Goal: Book appointment/travel/reservation

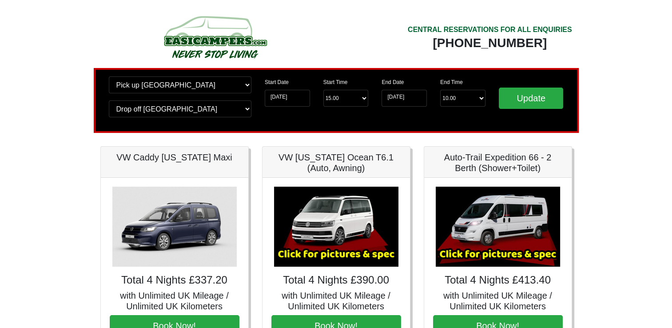
click at [265, 166] on div "VW [US_STATE] Ocean T6.1 (Auto, Awning)" at bounding box center [335, 162] width 147 height 31
drag, startPoint x: 265, startPoint y: 166, endPoint x: 76, endPoint y: 70, distance: 211.5
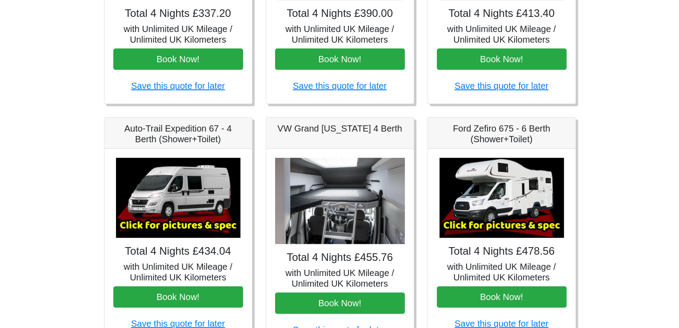
scroll to position [311, 0]
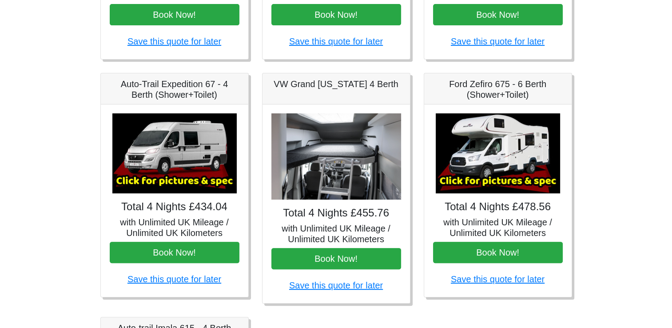
click at [177, 143] on img at bounding box center [174, 153] width 124 height 80
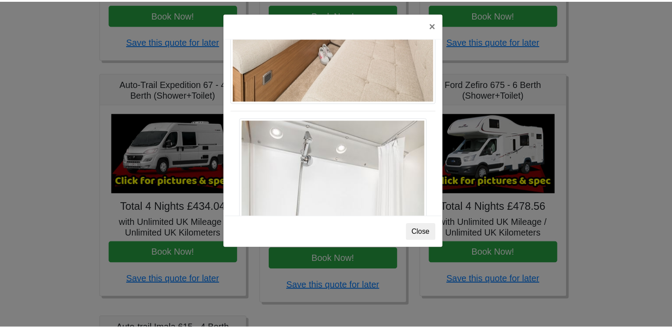
scroll to position [1201, 0]
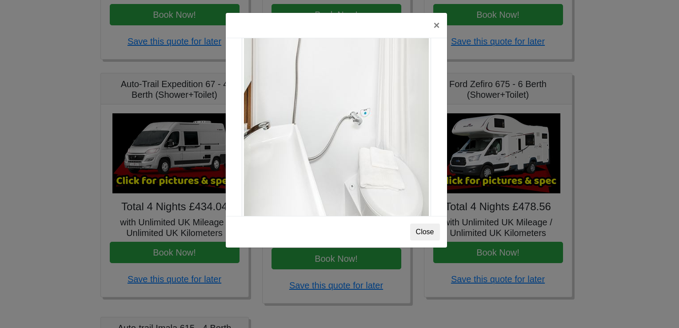
click at [75, 158] on div "× Auto-trail Tribute 669 Spec TECHNICAL DATA Engine: Fiat Ducato 115bhp, 2 litr…" at bounding box center [339, 164] width 679 height 328
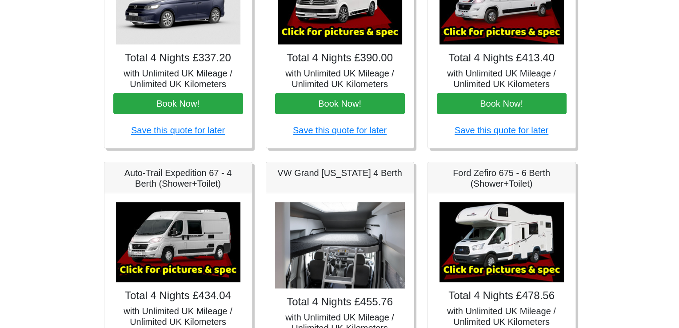
scroll to position [311, 0]
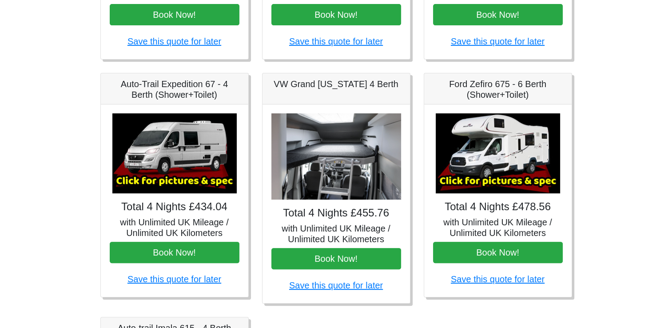
click at [509, 140] on img at bounding box center [498, 153] width 124 height 80
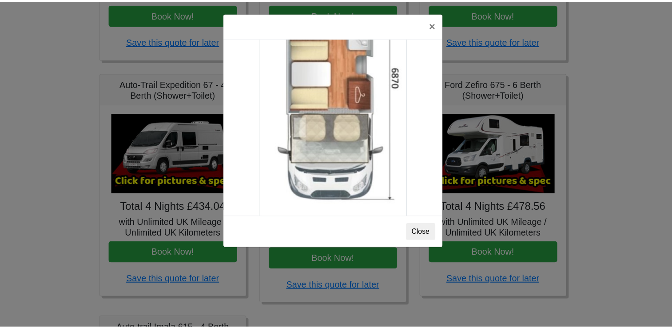
scroll to position [1564, 0]
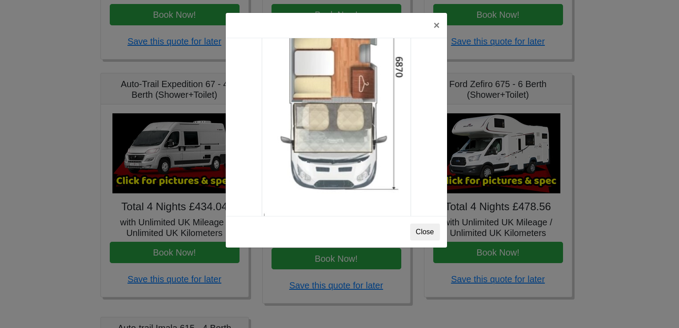
click at [626, 147] on div "× Ford Zefiro 675 Spec TECHNICAL DATA Engine: 2300cc, JTD, 130bhp. Diesel Trans…" at bounding box center [339, 164] width 679 height 328
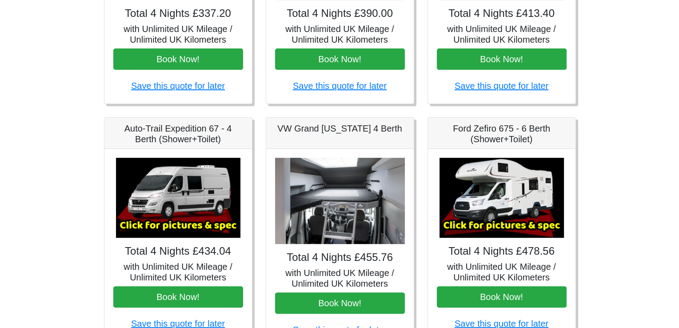
scroll to position [311, 0]
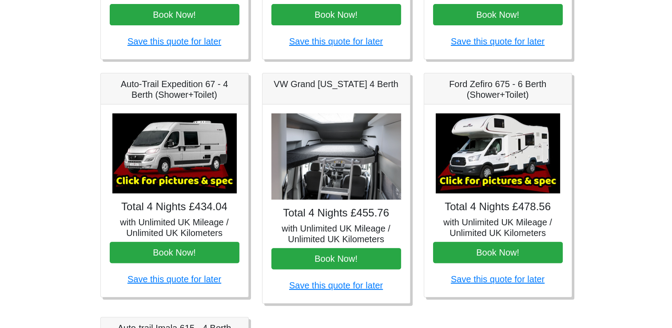
click at [178, 139] on img at bounding box center [174, 153] width 124 height 80
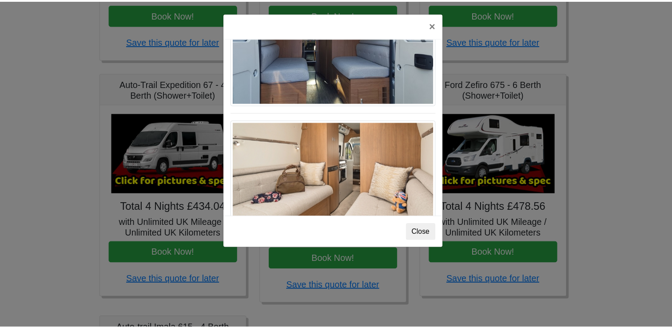
scroll to position [757, 0]
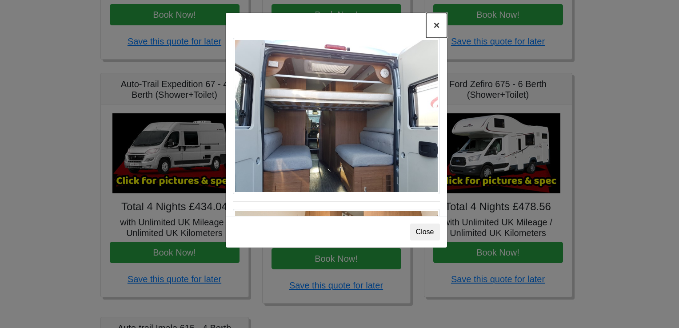
click at [437, 26] on button "×" at bounding box center [436, 25] width 20 height 25
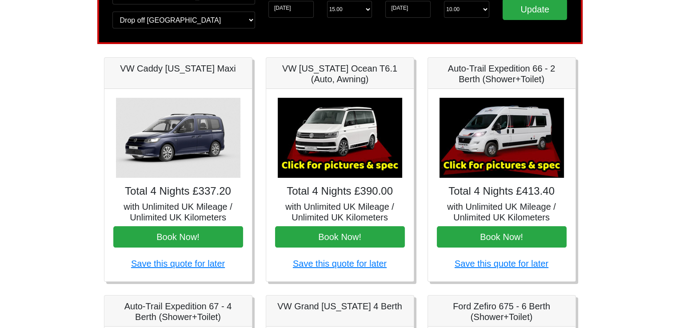
scroll to position [266, 0]
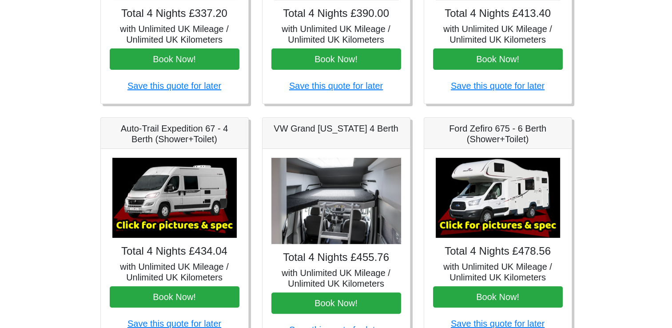
click at [167, 206] on img at bounding box center [174, 198] width 124 height 80
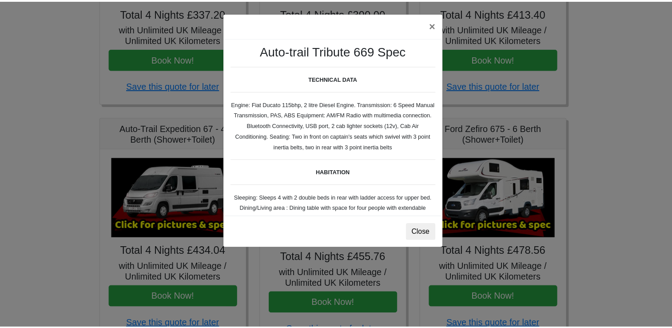
scroll to position [0, 0]
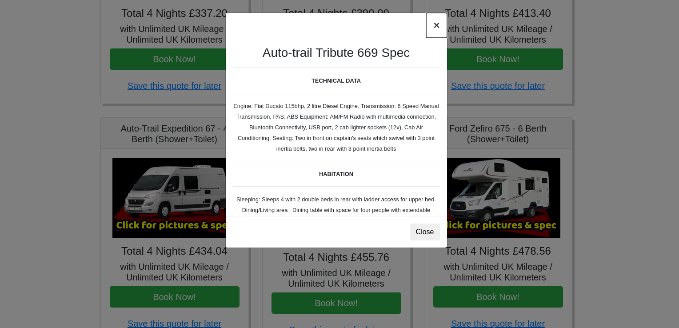
click at [433, 24] on button "×" at bounding box center [436, 25] width 20 height 25
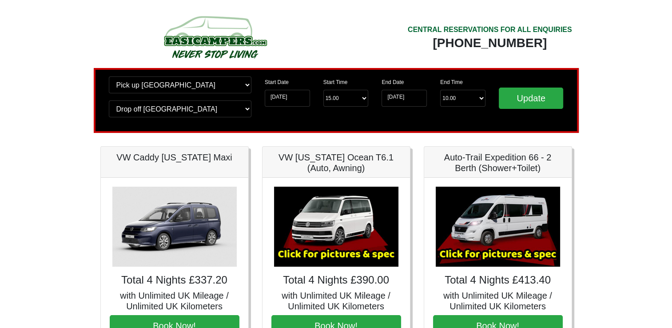
click at [188, 214] on img at bounding box center [174, 227] width 124 height 80
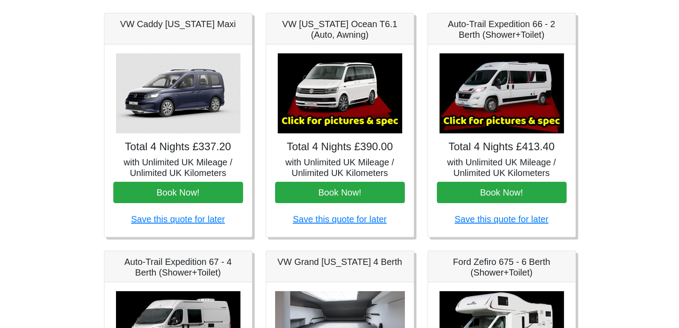
scroll to position [44, 0]
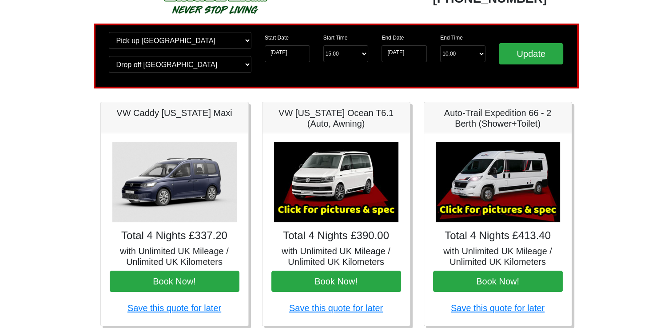
click at [341, 178] on img at bounding box center [336, 182] width 124 height 80
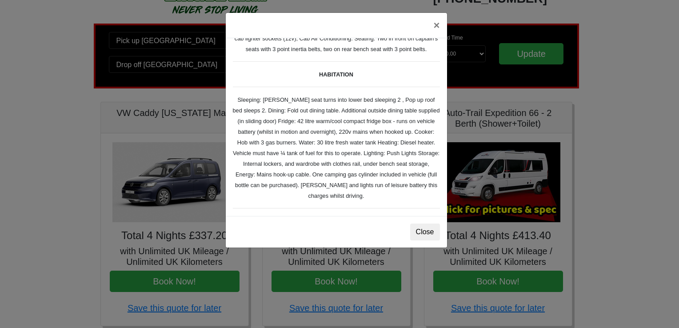
scroll to position [133, 0]
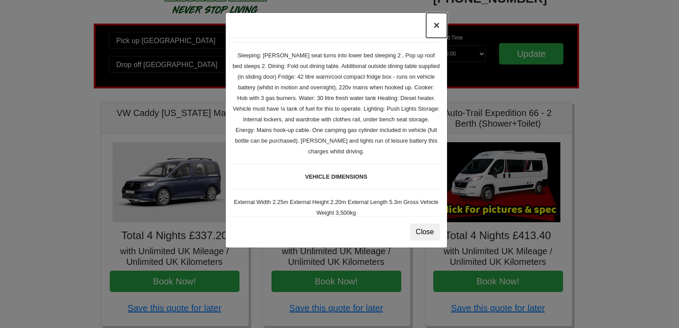
click at [437, 23] on button "×" at bounding box center [436, 25] width 20 height 25
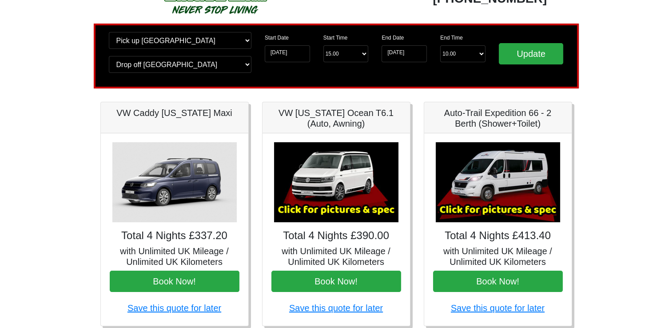
click at [504, 173] on img at bounding box center [498, 182] width 124 height 80
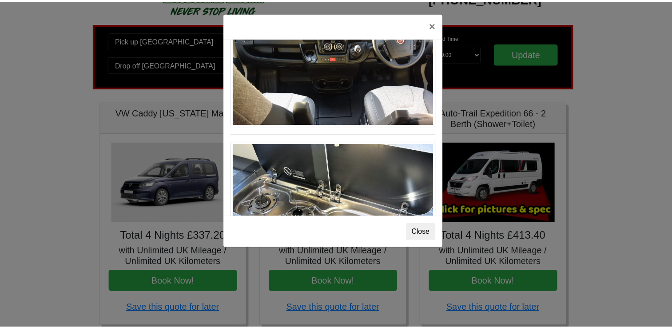
scroll to position [922, 0]
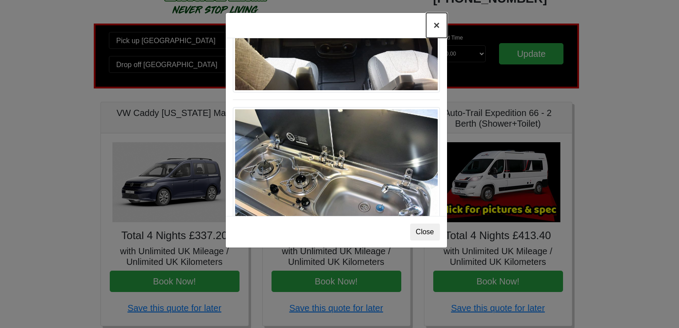
click at [434, 24] on button "×" at bounding box center [436, 25] width 20 height 25
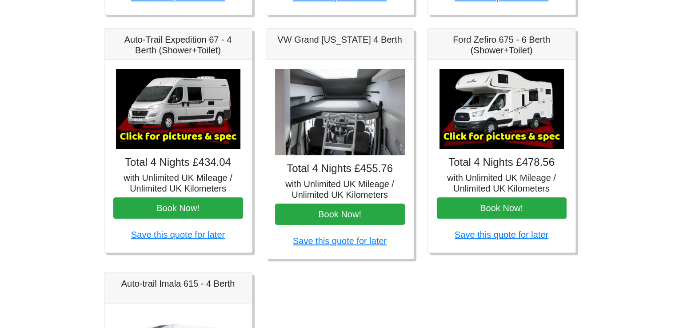
scroll to position [311, 0]
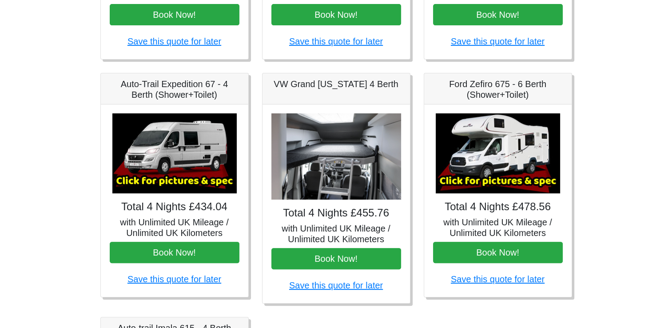
click at [508, 145] on img at bounding box center [498, 153] width 124 height 80
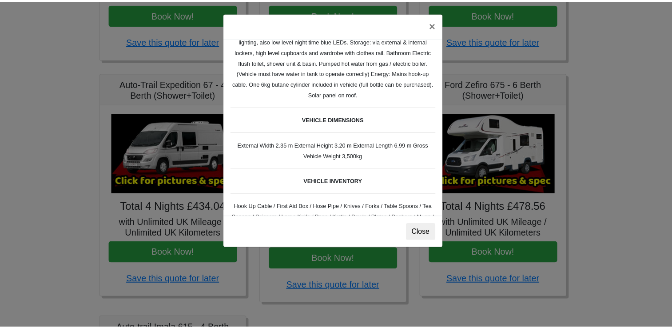
scroll to position [0, 0]
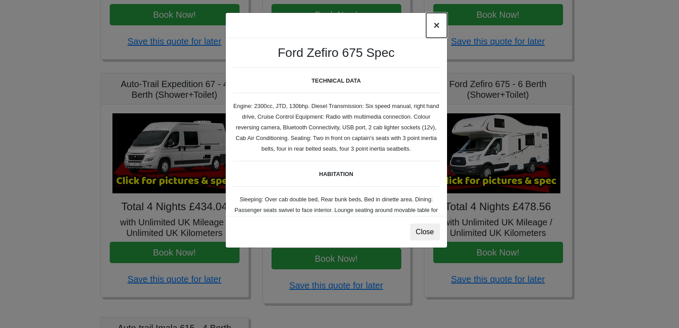
click at [437, 24] on button "×" at bounding box center [436, 25] width 20 height 25
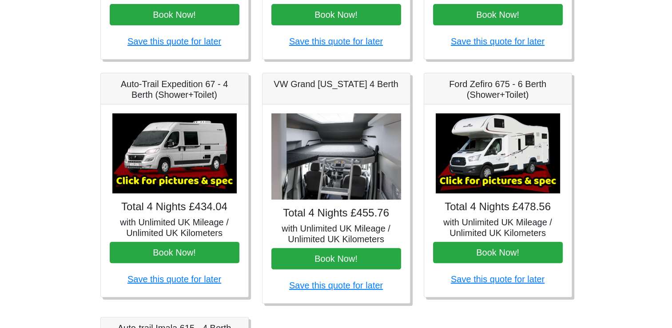
click at [185, 142] on img at bounding box center [174, 153] width 124 height 80
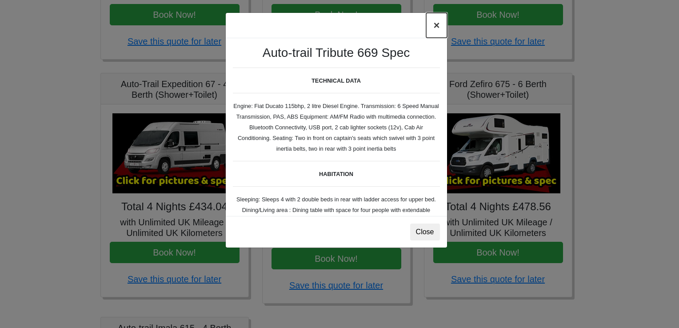
click at [434, 24] on button "×" at bounding box center [436, 25] width 20 height 25
